Goal: Complete application form

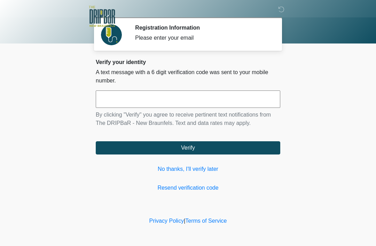
click at [271, 100] on input "text" at bounding box center [188, 98] width 184 height 17
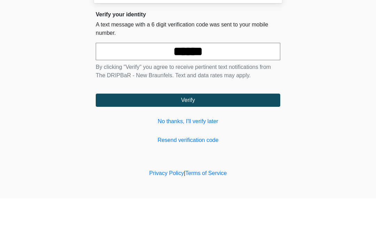
type input "******"
click at [259, 141] on button "Verify" at bounding box center [188, 147] width 184 height 13
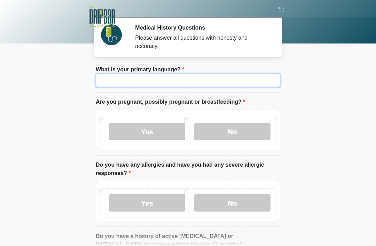
click at [258, 78] on input "What is your primary language?" at bounding box center [188, 80] width 184 height 13
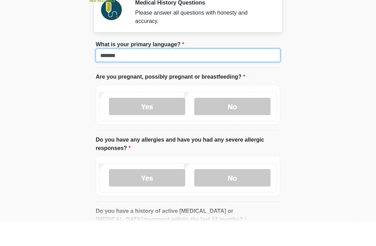
type input "*******"
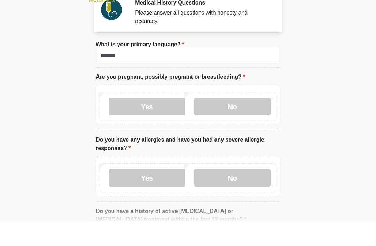
click at [233, 123] on label "No" at bounding box center [232, 131] width 76 height 17
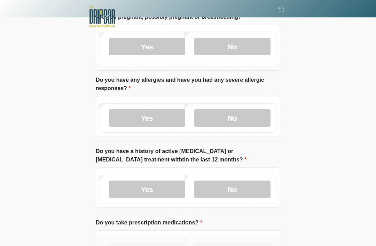
scroll to position [86, 0]
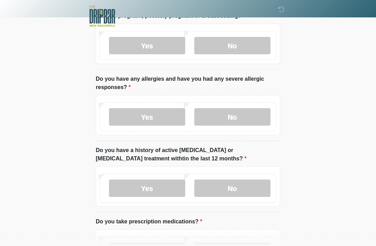
click at [245, 184] on label "No" at bounding box center [232, 188] width 76 height 17
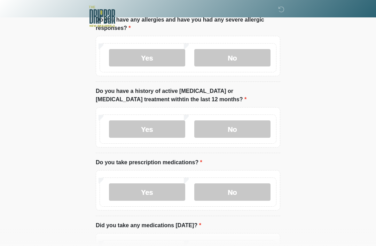
scroll to position [146, 0]
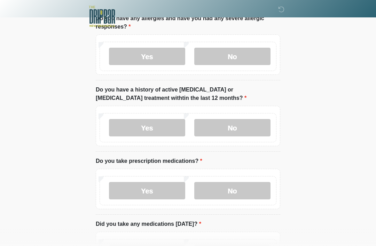
click at [166, 186] on label "Yes" at bounding box center [147, 190] width 76 height 17
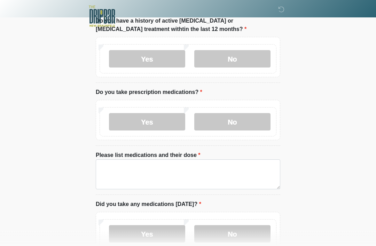
scroll to position [215, 0]
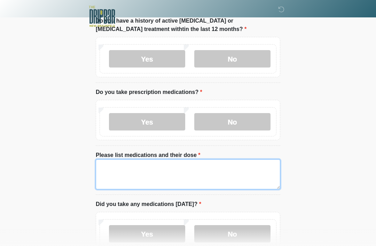
click at [258, 166] on textarea "Please list medications and their dose" at bounding box center [188, 174] width 184 height 30
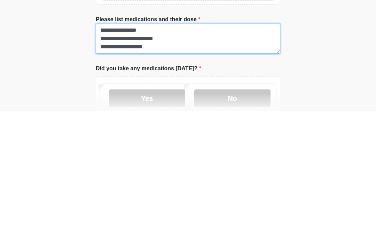
type textarea "**********"
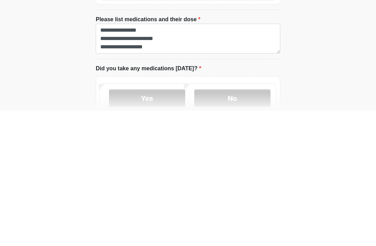
click at [163, 225] on label "Yes" at bounding box center [147, 233] width 76 height 17
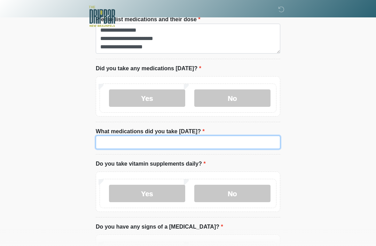
click at [235, 136] on input "What medications did you take today?" at bounding box center [188, 142] width 184 height 13
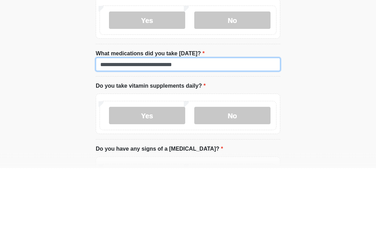
type input "**********"
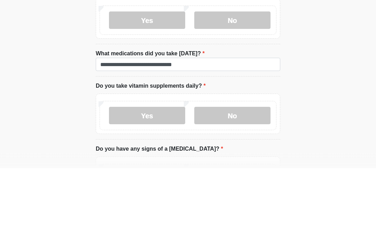
click at [250, 185] on label "No" at bounding box center [232, 193] width 76 height 17
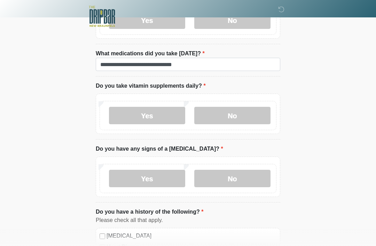
click at [245, 178] on label "No" at bounding box center [232, 178] width 76 height 17
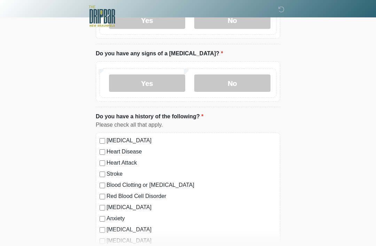
scroll to position [525, 0]
click at [107, 137] on label "High Blood Pressure" at bounding box center [191, 140] width 170 height 8
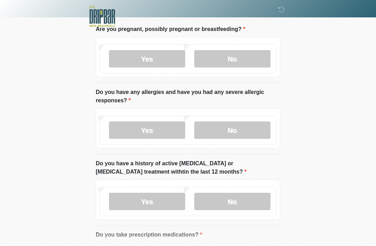
scroll to position [67, 0]
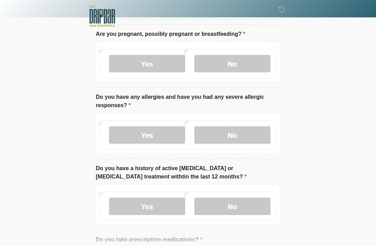
click at [155, 133] on label "Yes" at bounding box center [147, 135] width 76 height 17
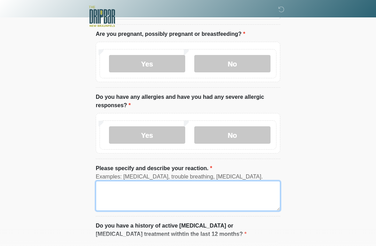
click at [224, 187] on textarea "Please specify and describe your reaction." at bounding box center [188, 196] width 184 height 30
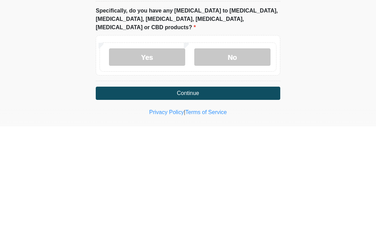
scroll to position [741, 0]
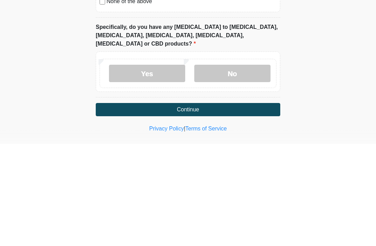
type textarea "**********"
click at [236, 167] on label "No" at bounding box center [232, 175] width 76 height 17
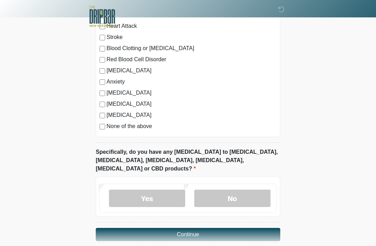
click at [248, 228] on button "Continue" at bounding box center [188, 234] width 184 height 13
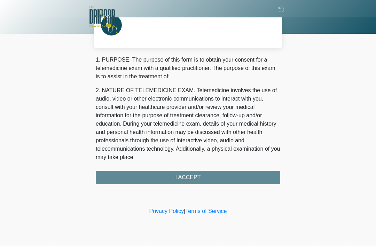
scroll to position [0, 0]
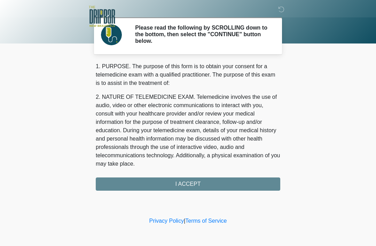
click at [258, 182] on div "1. PURPOSE. The purpose of this form is to obtain your consent for a telemedici…" at bounding box center [188, 126] width 184 height 128
click at [237, 179] on div "1. PURPOSE. The purpose of this form is to obtain your consent for a telemedici…" at bounding box center [188, 126] width 184 height 128
click at [239, 186] on div "1. PURPOSE. The purpose of this form is to obtain your consent for a telemedici…" at bounding box center [188, 126] width 184 height 128
click at [235, 181] on div "1. PURPOSE. The purpose of this form is to obtain your consent for a telemedici…" at bounding box center [188, 126] width 184 height 128
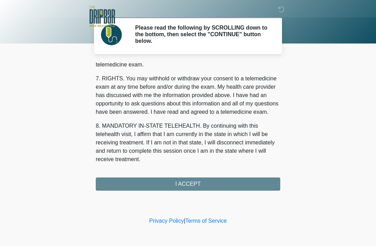
click at [213, 181] on div "1. PURPOSE. The purpose of this form is to obtain your consent for a telemedici…" at bounding box center [188, 126] width 184 height 128
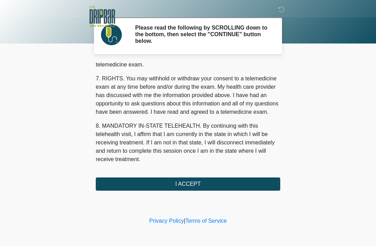
click at [192, 181] on button "I ACCEPT" at bounding box center [188, 183] width 184 height 13
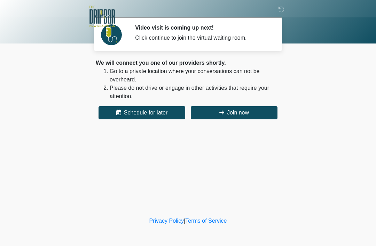
click at [240, 109] on button "Join now" at bounding box center [234, 112] width 87 height 13
